Goal: Information Seeking & Learning: Learn about a topic

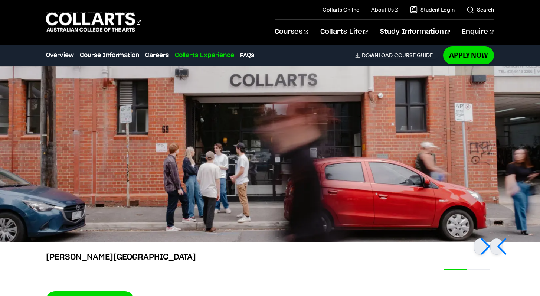
scroll to position [2024, 0]
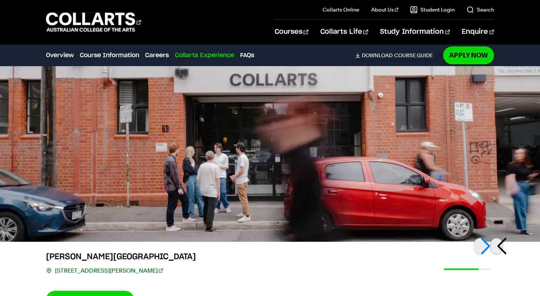
click at [498, 246] on div at bounding box center [496, 246] width 13 height 16
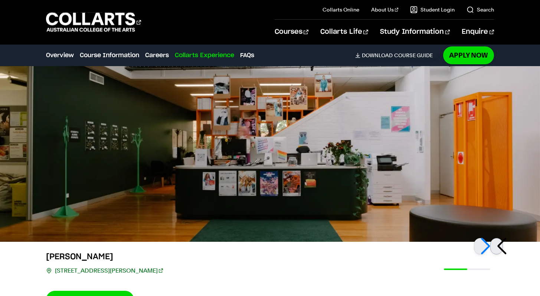
click at [498, 246] on div at bounding box center [496, 246] width 13 height 16
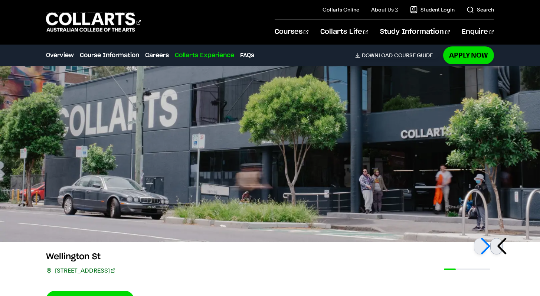
click at [498, 246] on div at bounding box center [496, 246] width 13 height 16
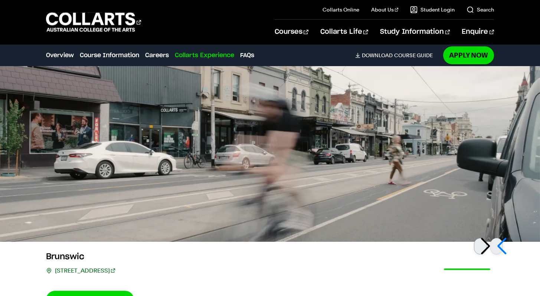
click at [486, 246] on div at bounding box center [480, 246] width 13 height 16
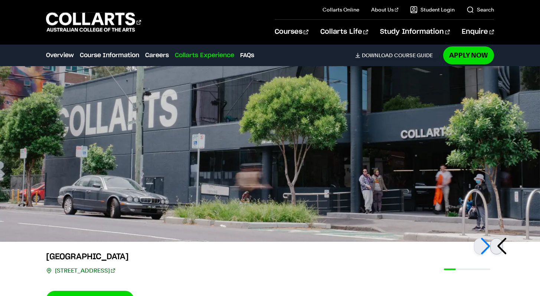
click at [499, 246] on div at bounding box center [496, 246] width 13 height 16
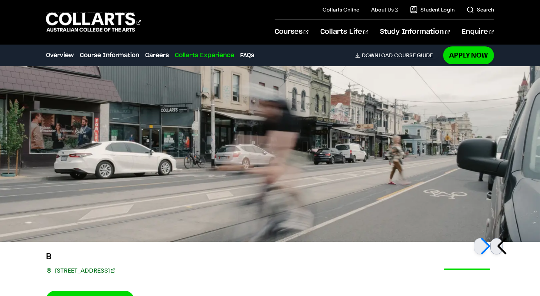
click at [499, 246] on div at bounding box center [496, 246] width 13 height 16
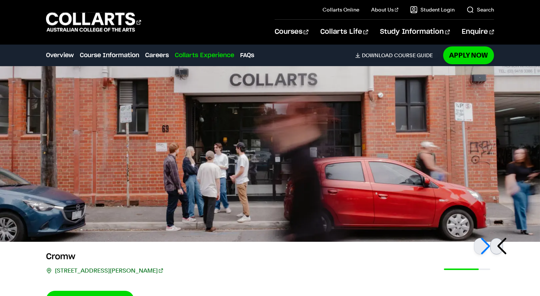
click at [499, 246] on div at bounding box center [496, 246] width 13 height 16
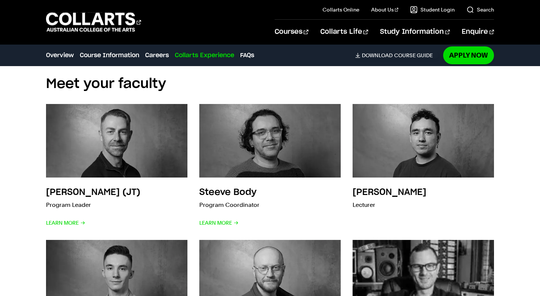
scroll to position [2528, 0]
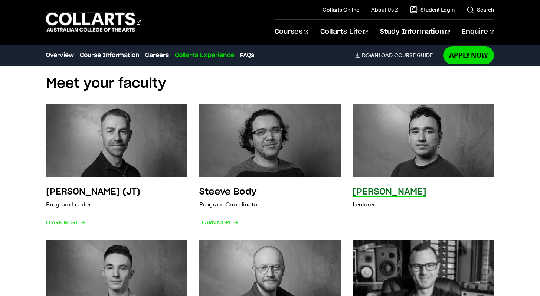
click at [394, 193] on h3 "Sean Hutton" at bounding box center [390, 192] width 74 height 9
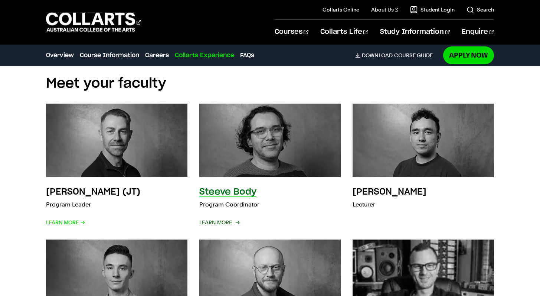
click at [225, 221] on span "Learn More" at bounding box center [218, 222] width 39 height 10
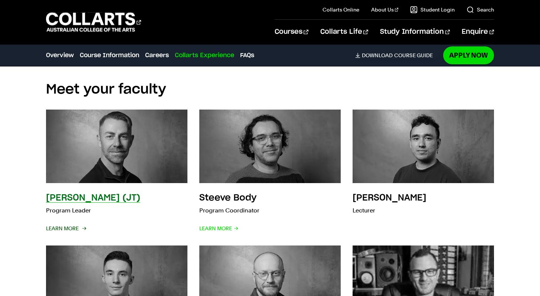
click at [83, 226] on span "Learn More" at bounding box center [65, 228] width 39 height 10
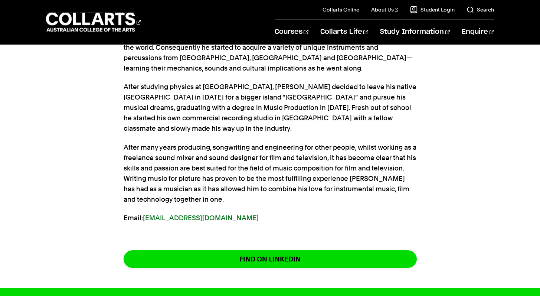
scroll to position [363, 0]
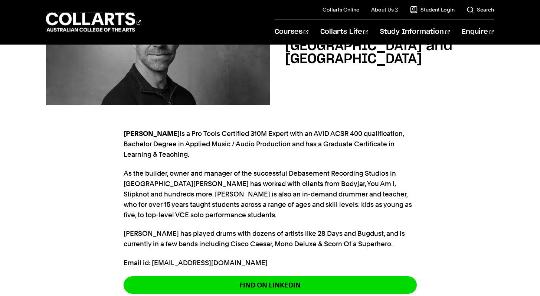
scroll to position [152, 0]
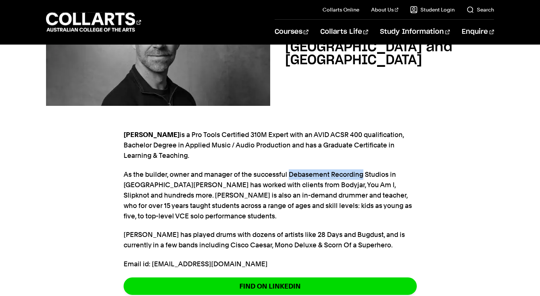
drag, startPoint x: 288, startPoint y: 173, endPoint x: 363, endPoint y: 176, distance: 75.1
click at [363, 176] on p "As the builder, owner and manager of the successful Debasement Recording Studio…" at bounding box center [270, 195] width 293 height 52
copy p "Debasement Recording"
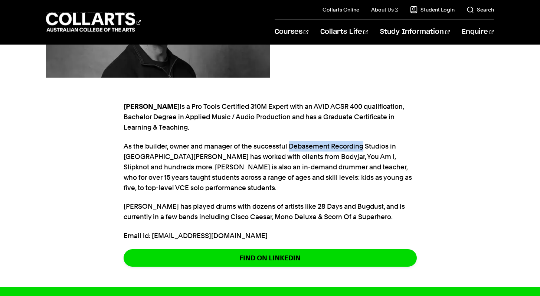
scroll to position [181, 0]
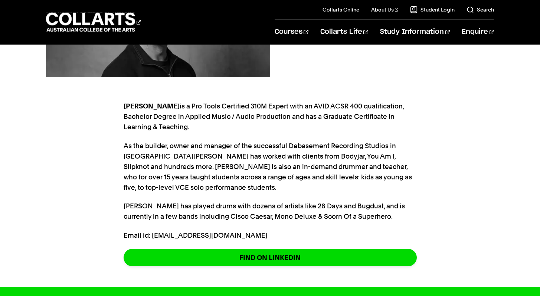
click at [351, 121] on p "Jason is a Pro Tools Certified 310M Expert with an AVID ACSR 400 qualification,…" at bounding box center [270, 116] width 293 height 31
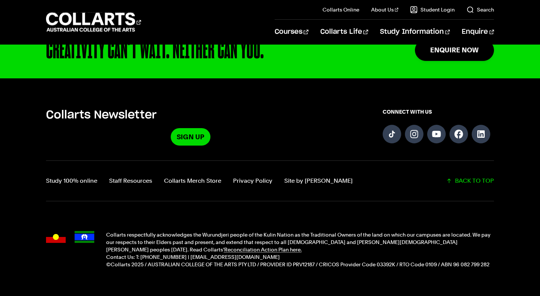
scroll to position [446, 0]
